Goal: Task Accomplishment & Management: Complete application form

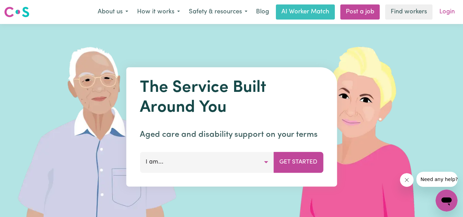
click at [448, 15] on link "Login" at bounding box center [447, 11] width 24 height 15
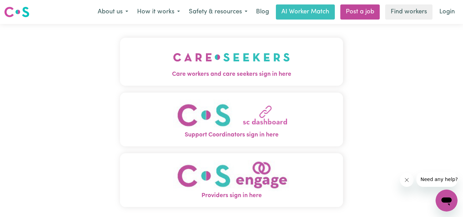
click at [240, 68] on img "Care workers and care seekers sign in here" at bounding box center [231, 57] width 117 height 25
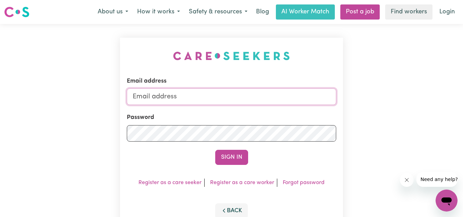
type input "[EMAIL_ADDRESS][DOMAIN_NAME]"
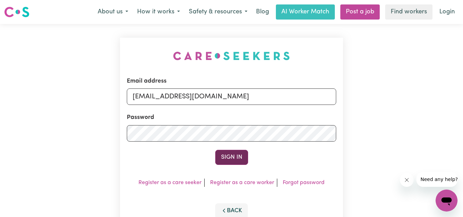
click at [233, 152] on button "Sign In" at bounding box center [231, 157] width 33 height 15
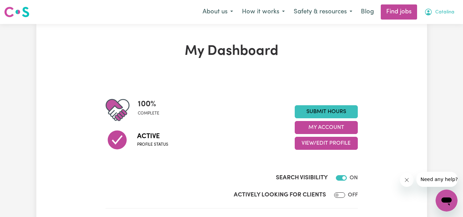
click at [440, 15] on span "Catalina" at bounding box center [444, 13] width 19 height 8
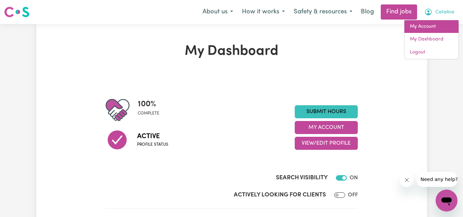
click at [434, 26] on link "My Account" at bounding box center [431, 26] width 54 height 13
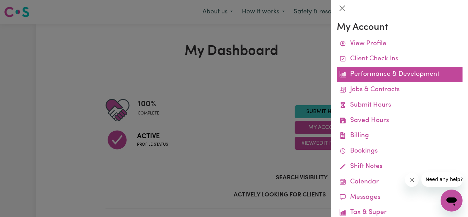
click at [408, 75] on link "Performance & Development" at bounding box center [400, 74] width 126 height 15
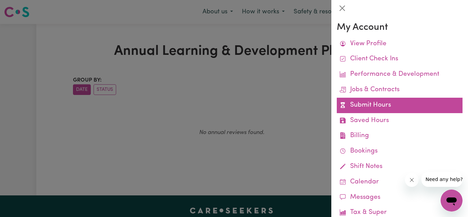
click at [390, 106] on link "Submit Hours" at bounding box center [400, 105] width 126 height 15
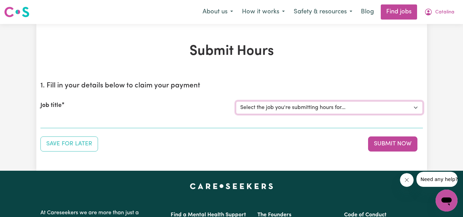
click at [364, 106] on select "Select the job you're submitting hours for... [[PERSON_NAME]] [DEMOGRAPHIC_DATA…" at bounding box center [329, 107] width 187 height 13
select select "15122"
click at [236, 101] on select "Select the job you're submitting hours for... [[PERSON_NAME]] [DEMOGRAPHIC_DATA…" at bounding box center [329, 107] width 187 height 13
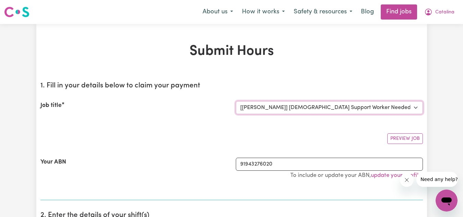
scroll to position [69, 0]
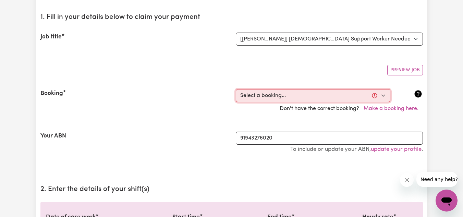
click at [377, 96] on select "Select a booking... [DATE] 07:00am to 08:00am (RECURRING) [DATE] 07:00am to 08:…" at bounding box center [313, 95] width 155 height 13
select select "366404"
click at [236, 89] on select "Select a booking... [DATE] 07:00am to 08:00am (RECURRING) [DATE] 07:00am to 08:…" at bounding box center [313, 95] width 155 height 13
type input "[DATE]"
type input "11"
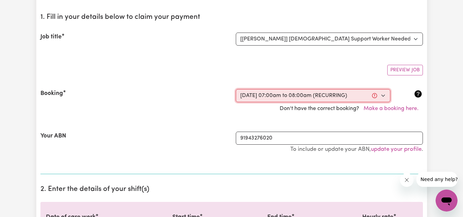
type input "10"
type input "2025"
type input "07:00"
type input "7"
type input "0"
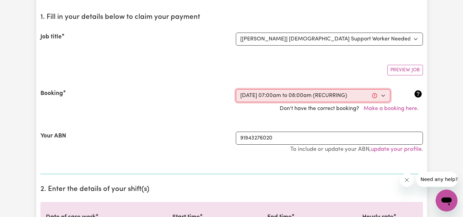
select select "am"
type input "08:00"
type input "8"
type input "0"
select select "am"
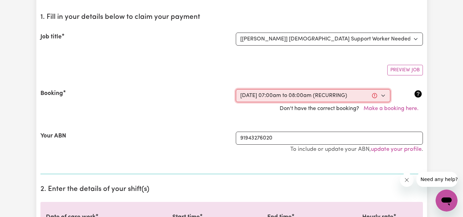
select select "70-[DATE]"
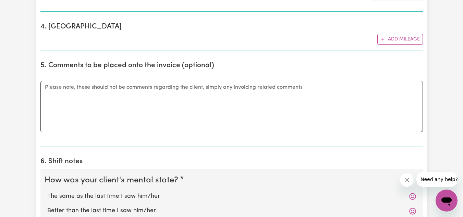
scroll to position [445, 0]
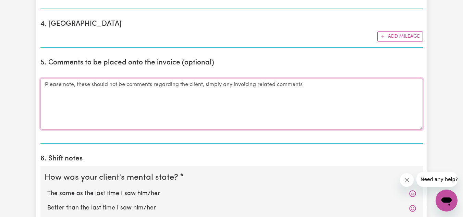
click at [71, 94] on textarea "Comments" at bounding box center [231, 103] width 382 height 51
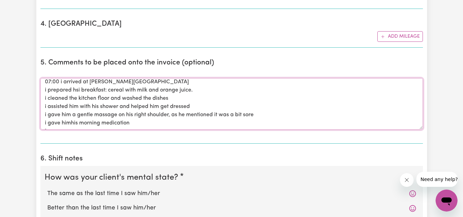
scroll to position [8, 0]
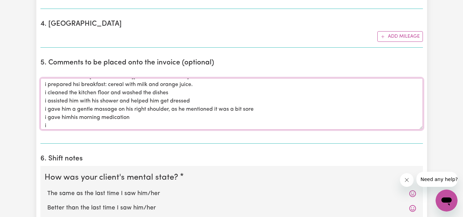
click at [70, 118] on textarea "07:00 i arrived at [PERSON_NAME][GEOGRAPHIC_DATA] i prepared hsi breakfast: cer…" at bounding box center [231, 103] width 382 height 51
click at [48, 125] on textarea "07:00 i arrived at [PERSON_NAME][GEOGRAPHIC_DATA] i prepared hsi breakfast: cer…" at bounding box center [231, 103] width 382 height 51
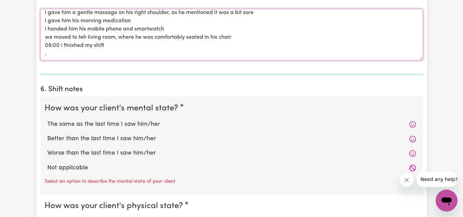
scroll to position [548, 0]
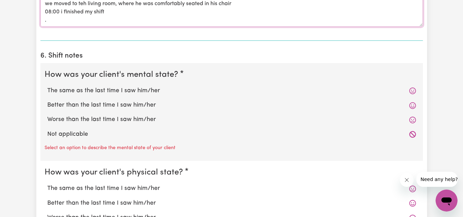
type textarea "07:00 i arrived at [PERSON_NAME][GEOGRAPHIC_DATA] i prepared hsi breakfast: cer…"
click at [412, 93] on icon at bounding box center [412, 90] width 7 height 7
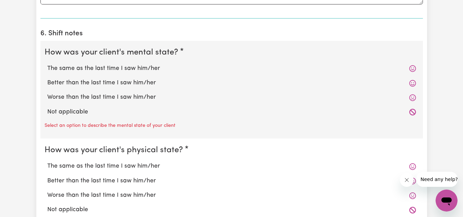
scroll to position [583, 0]
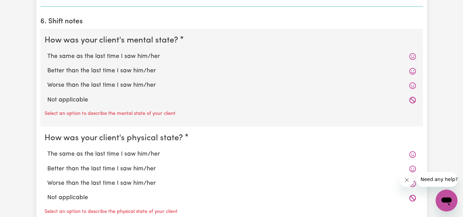
click at [129, 58] on label "The same as the last time I saw him/her" at bounding box center [231, 56] width 369 height 9
click at [47, 52] on input "The same as the last time I saw him/her" at bounding box center [47, 52] width 0 height 0
radio input "true"
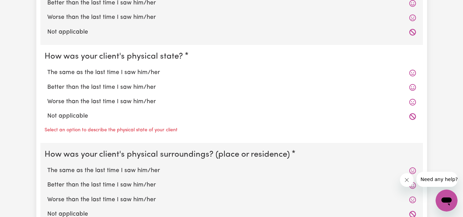
scroll to position [651, 0]
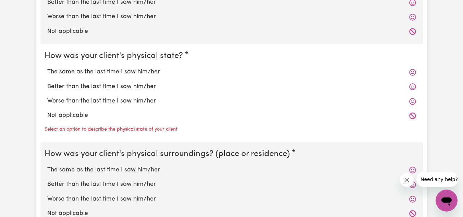
click at [126, 74] on label "The same as the last time I saw him/her" at bounding box center [231, 72] width 369 height 9
click at [47, 68] on input "The same as the last time I saw him/her" at bounding box center [47, 67] width 0 height 0
radio input "true"
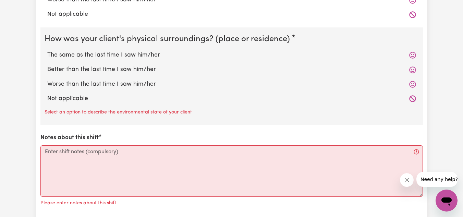
scroll to position [754, 0]
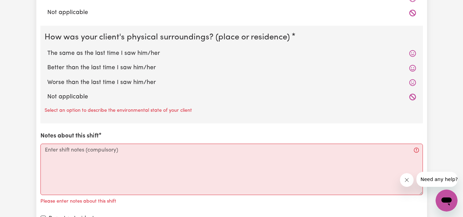
click at [124, 54] on label "The same as the last time I saw him/her" at bounding box center [231, 53] width 369 height 9
click at [47, 49] on input "The same as the last time I saw him/her" at bounding box center [47, 49] width 0 height 0
radio input "true"
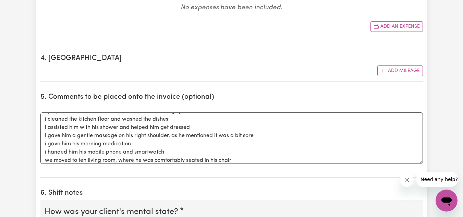
scroll to position [0, 0]
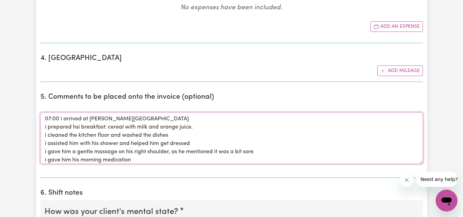
click at [46, 119] on textarea "07:00 i arrived at [PERSON_NAME][GEOGRAPHIC_DATA] i prepared hsi breakfast: cer…" at bounding box center [231, 137] width 382 height 51
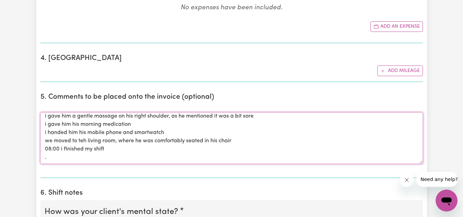
drag, startPoint x: 46, startPoint y: 119, endPoint x: 160, endPoint y: 168, distance: 124.8
click at [160, 168] on div "Comments 07:00 i arrived at [PERSON_NAME][GEOGRAPHIC_DATA] i prepared hsi break…" at bounding box center [231, 138] width 382 height 68
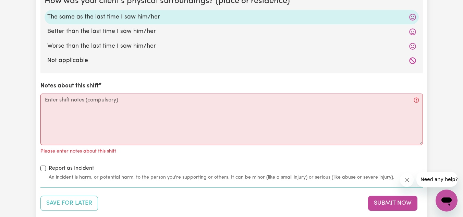
scroll to position [822, 0]
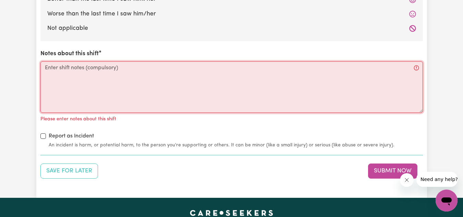
click at [56, 77] on textarea "Notes about this shift" at bounding box center [231, 86] width 382 height 51
paste textarea "07:00 i arrived at [PERSON_NAME][GEOGRAPHIC_DATA] i prepared hsi breakfast: cer…"
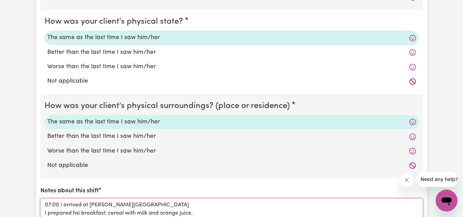
scroll to position [891, 0]
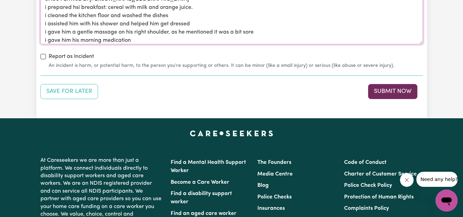
type textarea "07:00 i arrived at [PERSON_NAME][GEOGRAPHIC_DATA] i prepared hsi breakfast: cer…"
click at [387, 91] on button "Submit Now" at bounding box center [392, 91] width 49 height 15
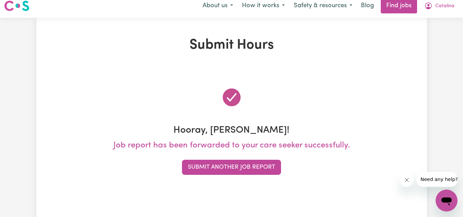
scroll to position [0, 0]
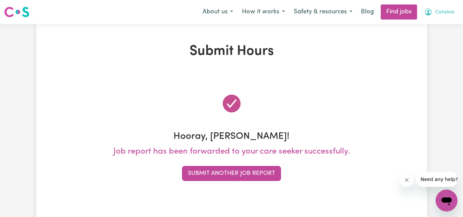
click at [448, 10] on span "Catalina" at bounding box center [444, 13] width 19 height 8
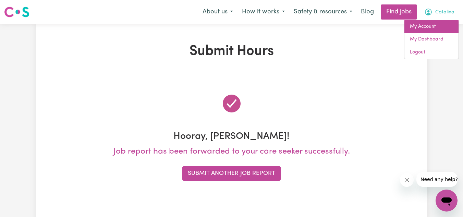
click at [427, 29] on link "My Account" at bounding box center [431, 26] width 54 height 13
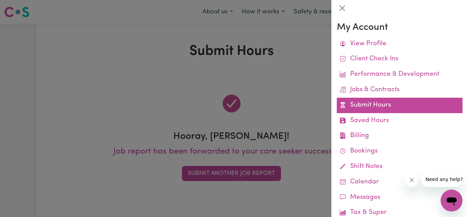
click at [395, 105] on link "Submit Hours" at bounding box center [400, 105] width 126 height 15
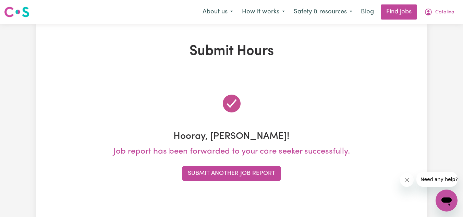
click at [235, 168] on button "Submit Another Job Report" at bounding box center [231, 173] width 99 height 15
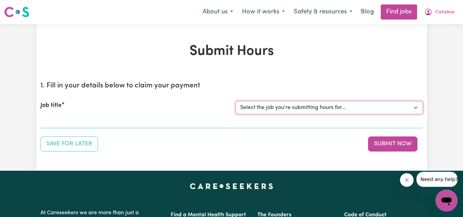
click at [366, 108] on select "Select the job you're submitting hours for... [[PERSON_NAME]] [DEMOGRAPHIC_DATA…" at bounding box center [329, 107] width 187 height 13
select select "15122"
click at [236, 101] on select "Select the job you're submitting hours for... [[PERSON_NAME]] [DEMOGRAPHIC_DATA…" at bounding box center [329, 107] width 187 height 13
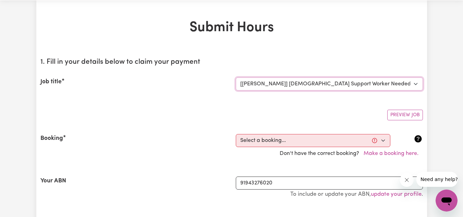
scroll to position [69, 0]
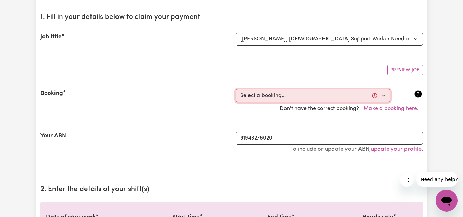
click at [384, 98] on select "Select a booking... [DATE] 07:00am to 08:00am (RECURRING) [DATE] 07:00am to 08:…" at bounding box center [313, 95] width 155 height 13
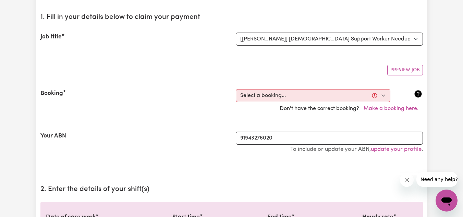
click at [331, 55] on section "1. Fill in your details below to claim your payment Job title Select the job yo…" at bounding box center [231, 91] width 382 height 167
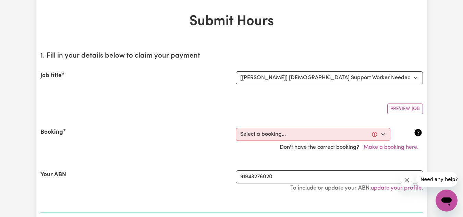
scroll to position [0, 0]
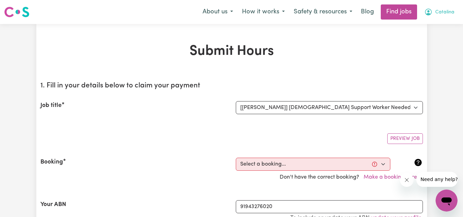
click at [429, 13] on icon "My Account" at bounding box center [428, 12] width 8 height 8
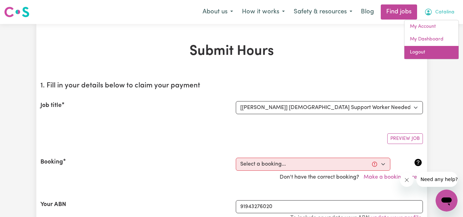
click at [418, 54] on link "Logout" at bounding box center [431, 52] width 54 height 13
